Goal: Check status: Check status

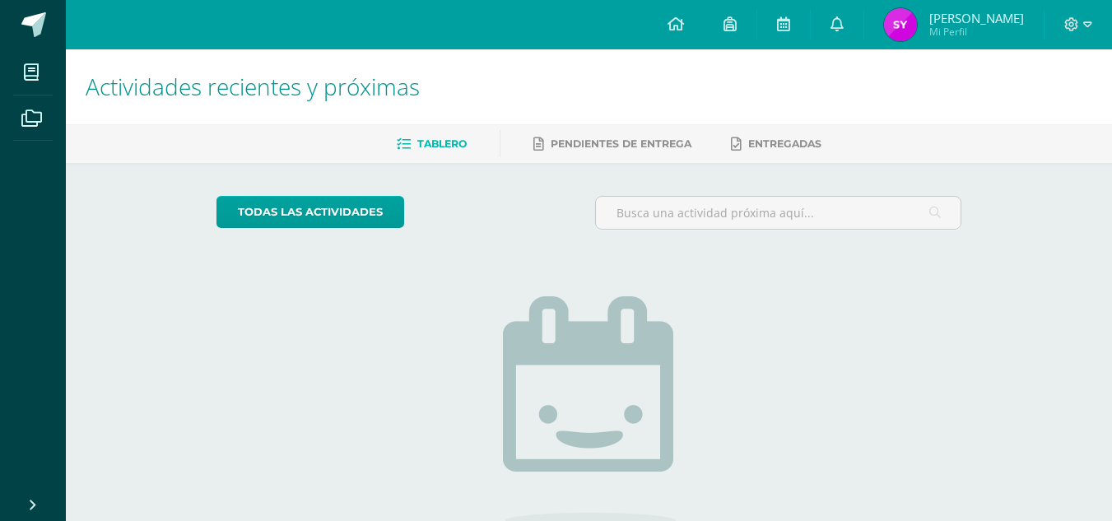
click at [940, 26] on span "Sandra Paola Mi Perfil" at bounding box center [954, 24] width 147 height 33
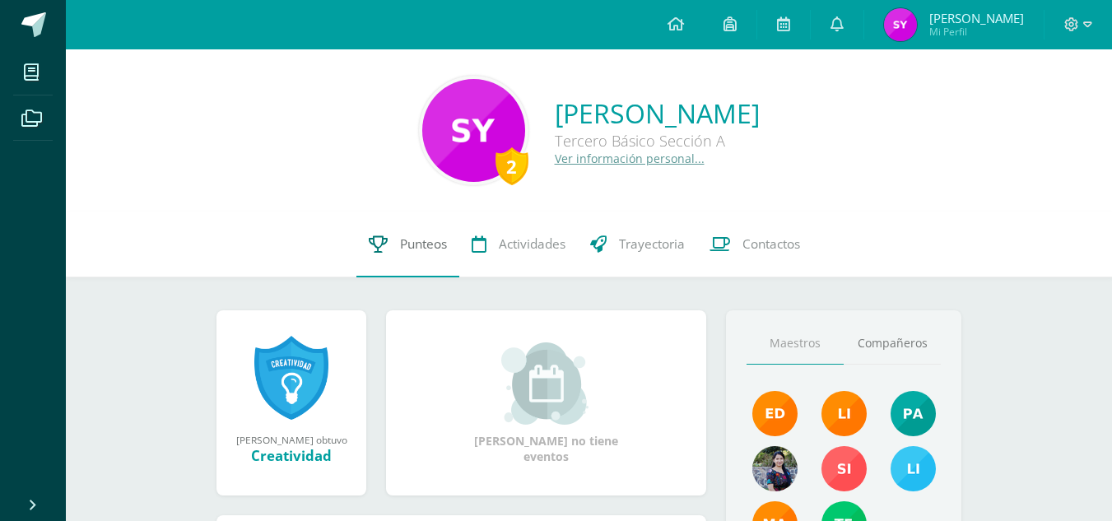
click at [400, 245] on span "Punteos" at bounding box center [423, 243] width 47 height 17
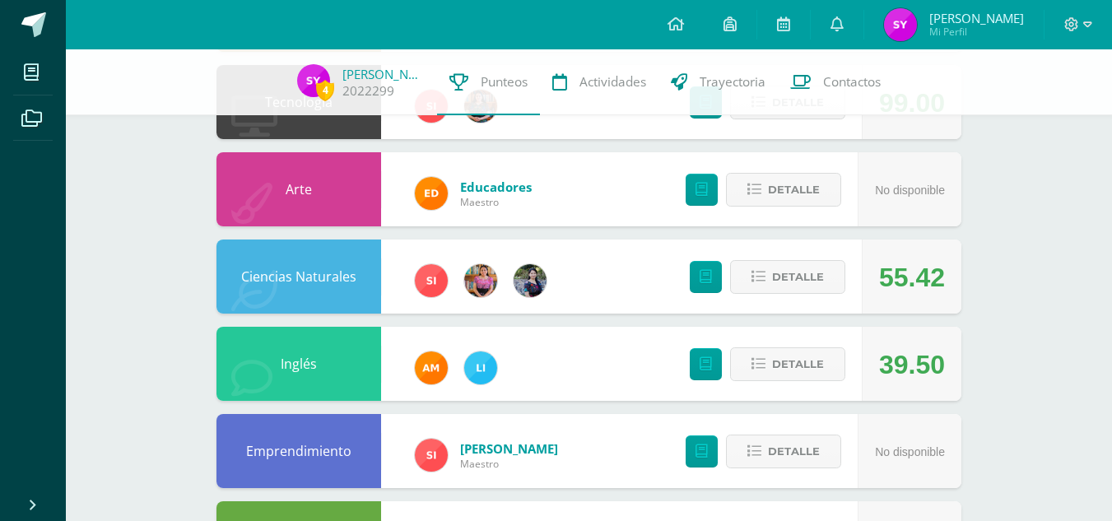
scroll to position [367, 0]
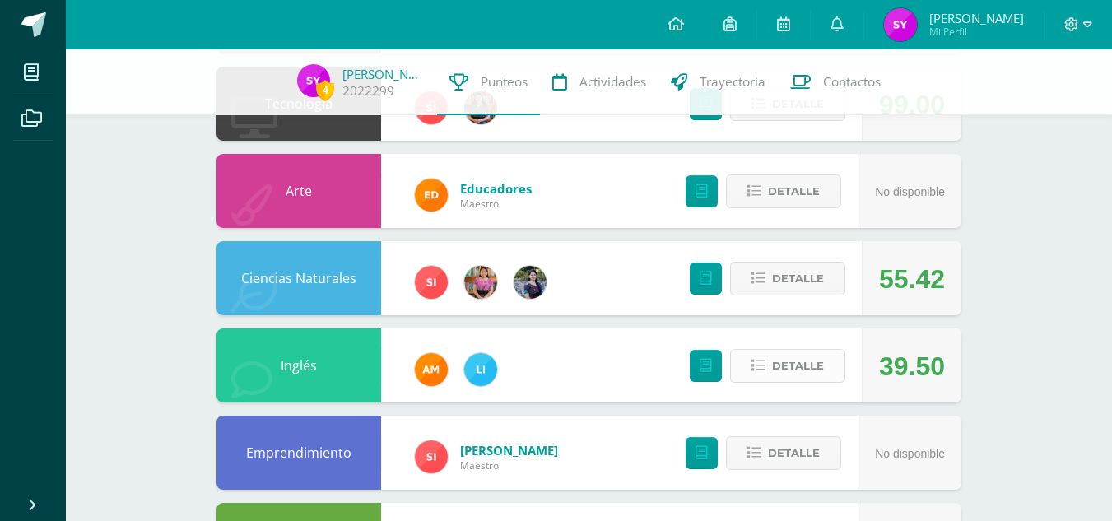
click at [795, 363] on span "Detalle" at bounding box center [798, 366] width 52 height 30
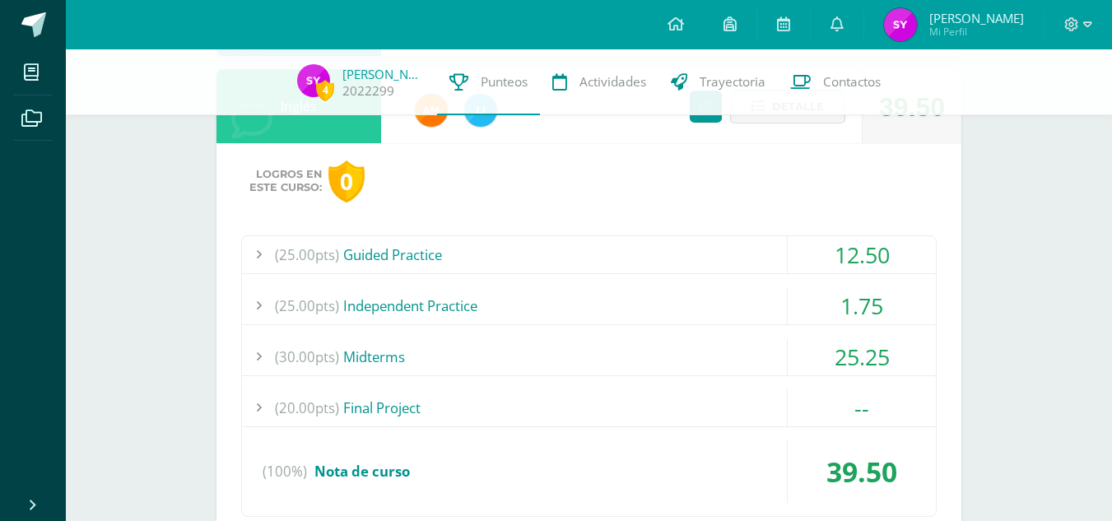
scroll to position [627, 0]
click at [871, 398] on div "--" at bounding box center [862, 407] width 148 height 37
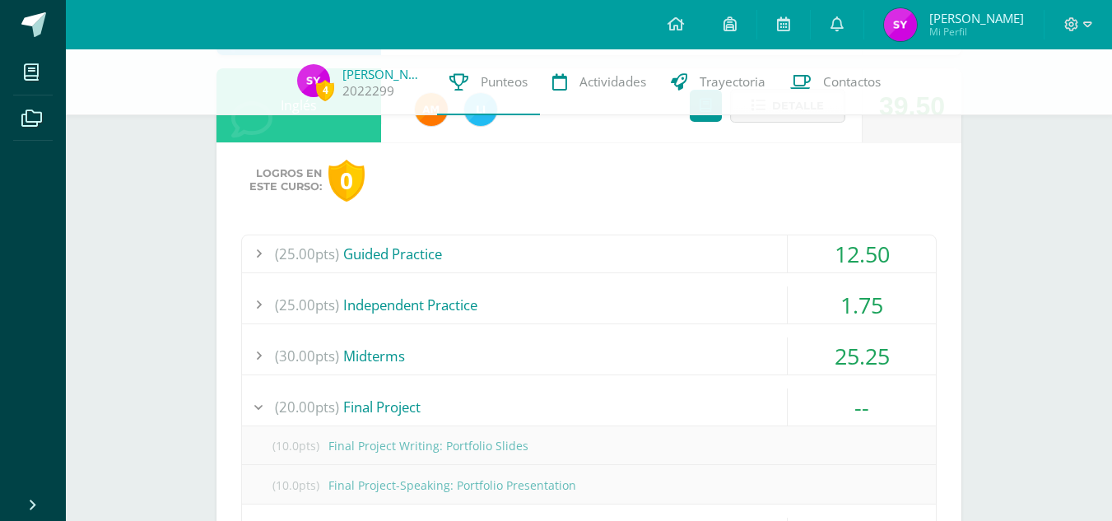
click at [871, 398] on div "--" at bounding box center [862, 407] width 148 height 37
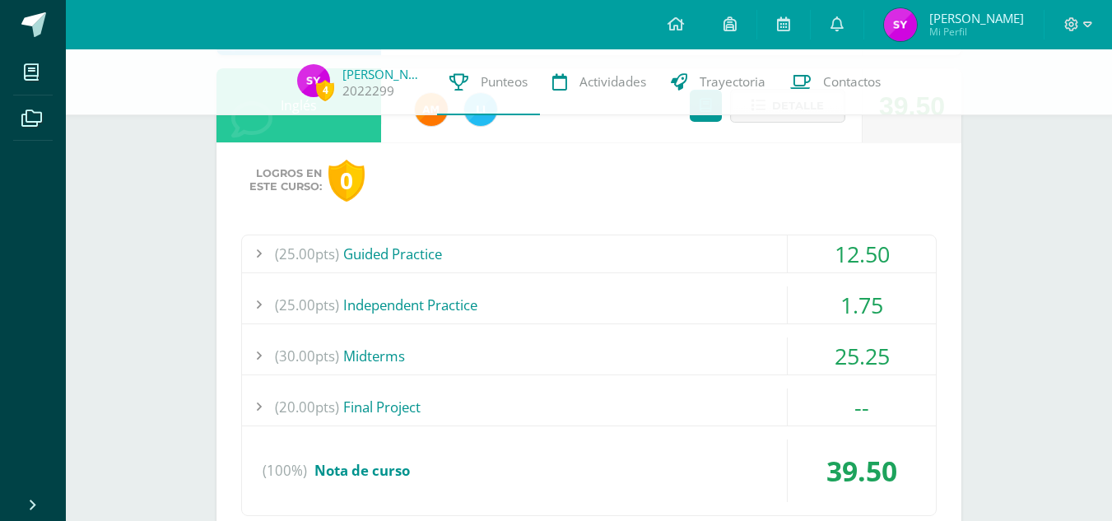
click at [854, 340] on div "25.25" at bounding box center [862, 356] width 148 height 37
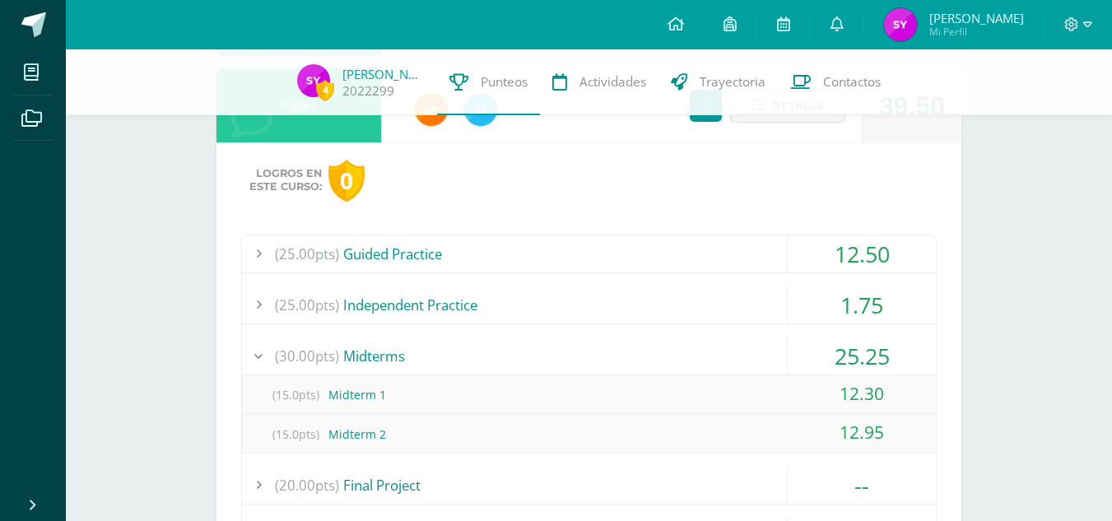
click at [854, 340] on div "25.25" at bounding box center [862, 356] width 148 height 37
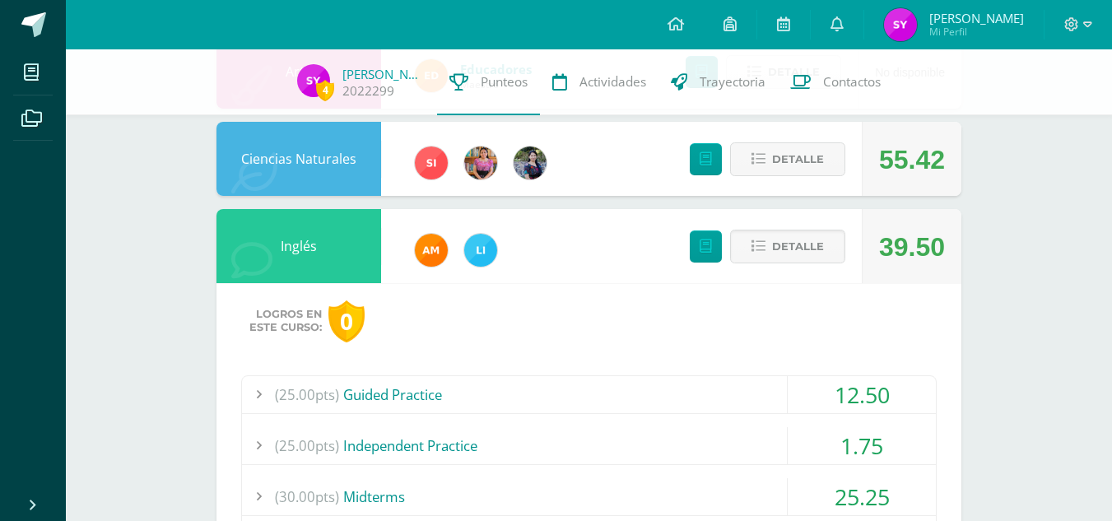
scroll to position [486, 0]
click at [794, 261] on span "Detalle" at bounding box center [798, 247] width 52 height 30
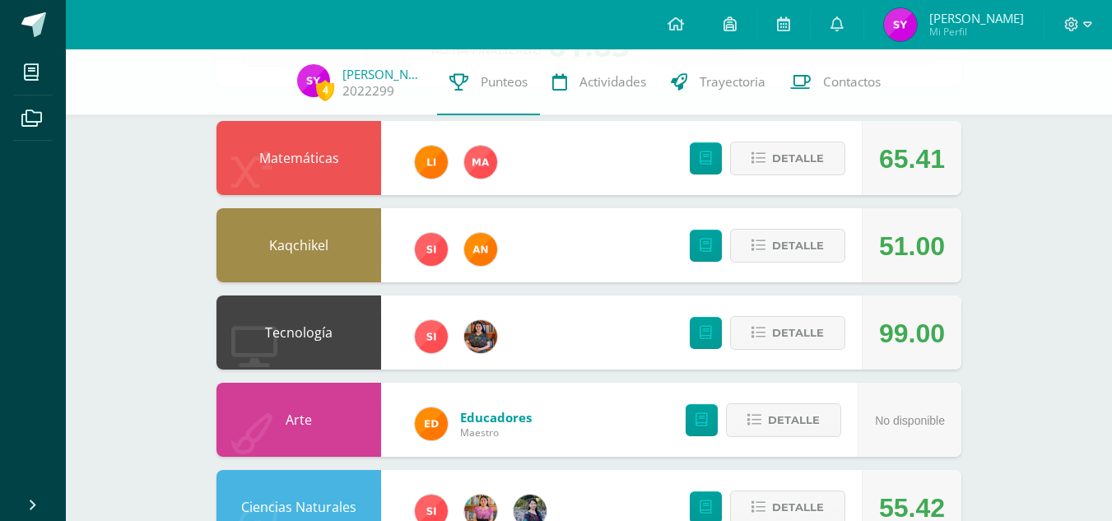
scroll to position [0, 0]
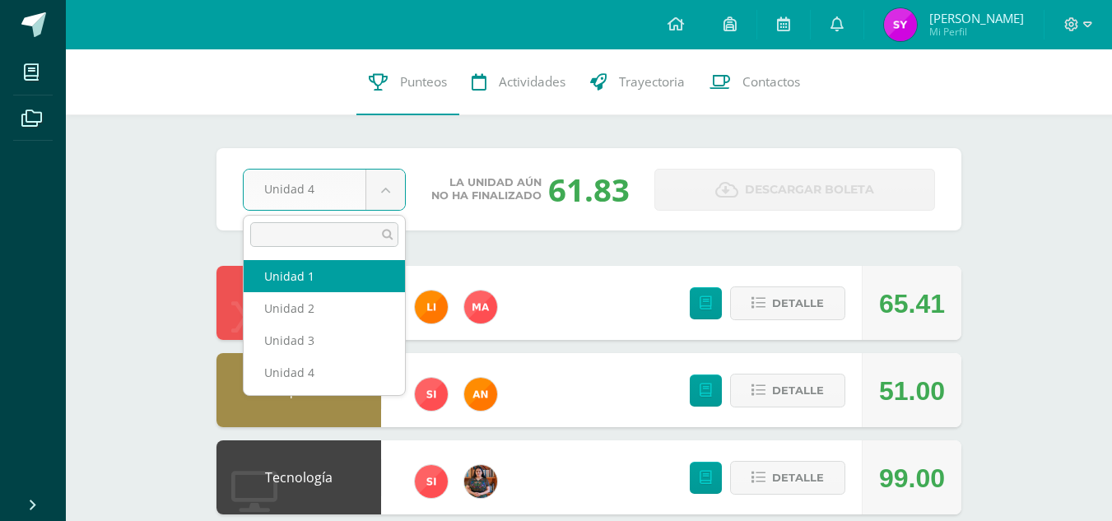
select select "Unidad 1"
